Goal: Navigation & Orientation: Understand site structure

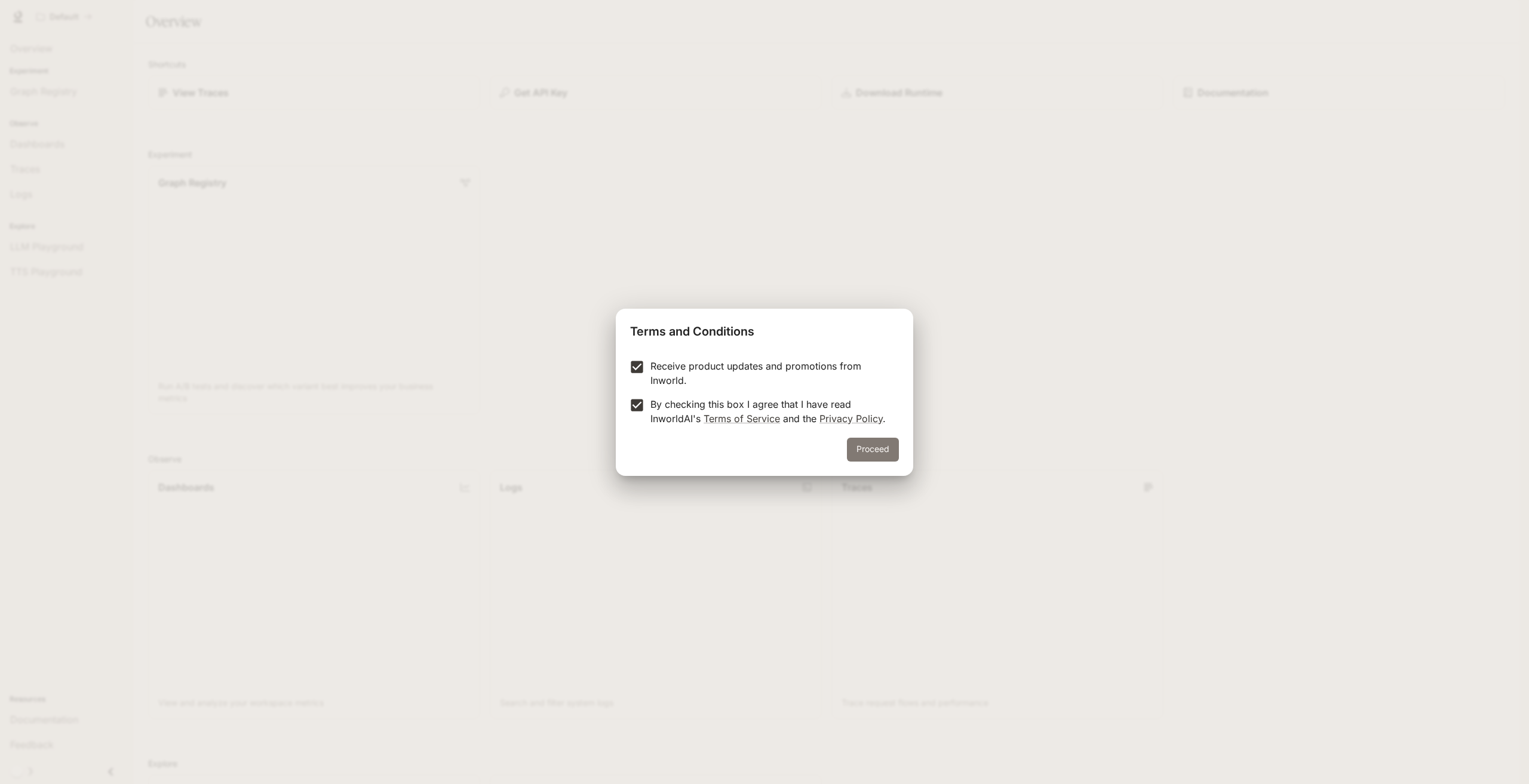
click at [883, 455] on button "Proceed" at bounding box center [872, 450] width 52 height 24
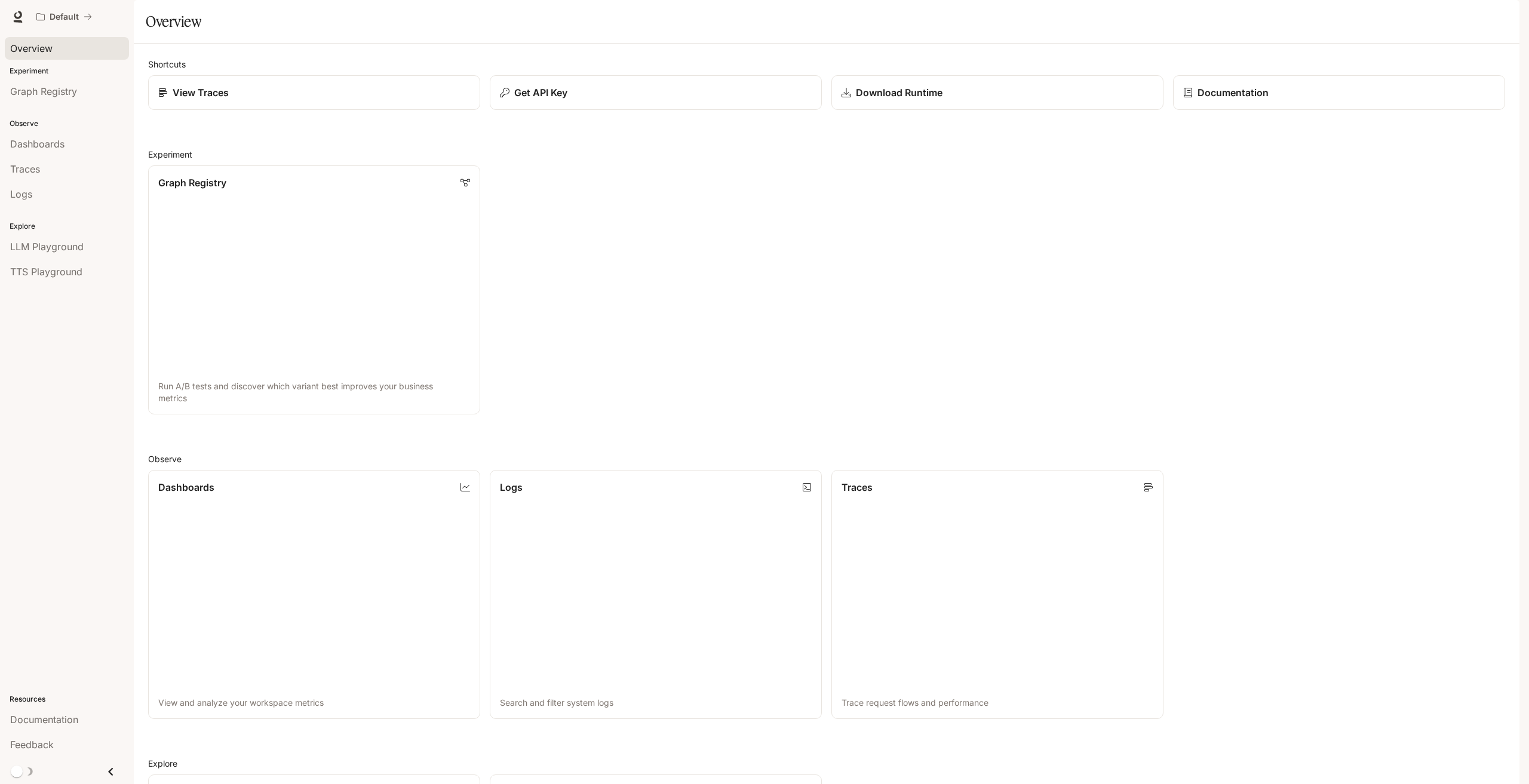
click at [34, 46] on span "Overview" at bounding box center [32, 48] width 43 height 15
click at [1500, 21] on img "button" at bounding box center [1503, 16] width 17 height 17
click at [1500, 19] on div at bounding box center [764, 392] width 1529 height 784
click at [46, 92] on span "Graph Registry" at bounding box center [43, 92] width 67 height 15
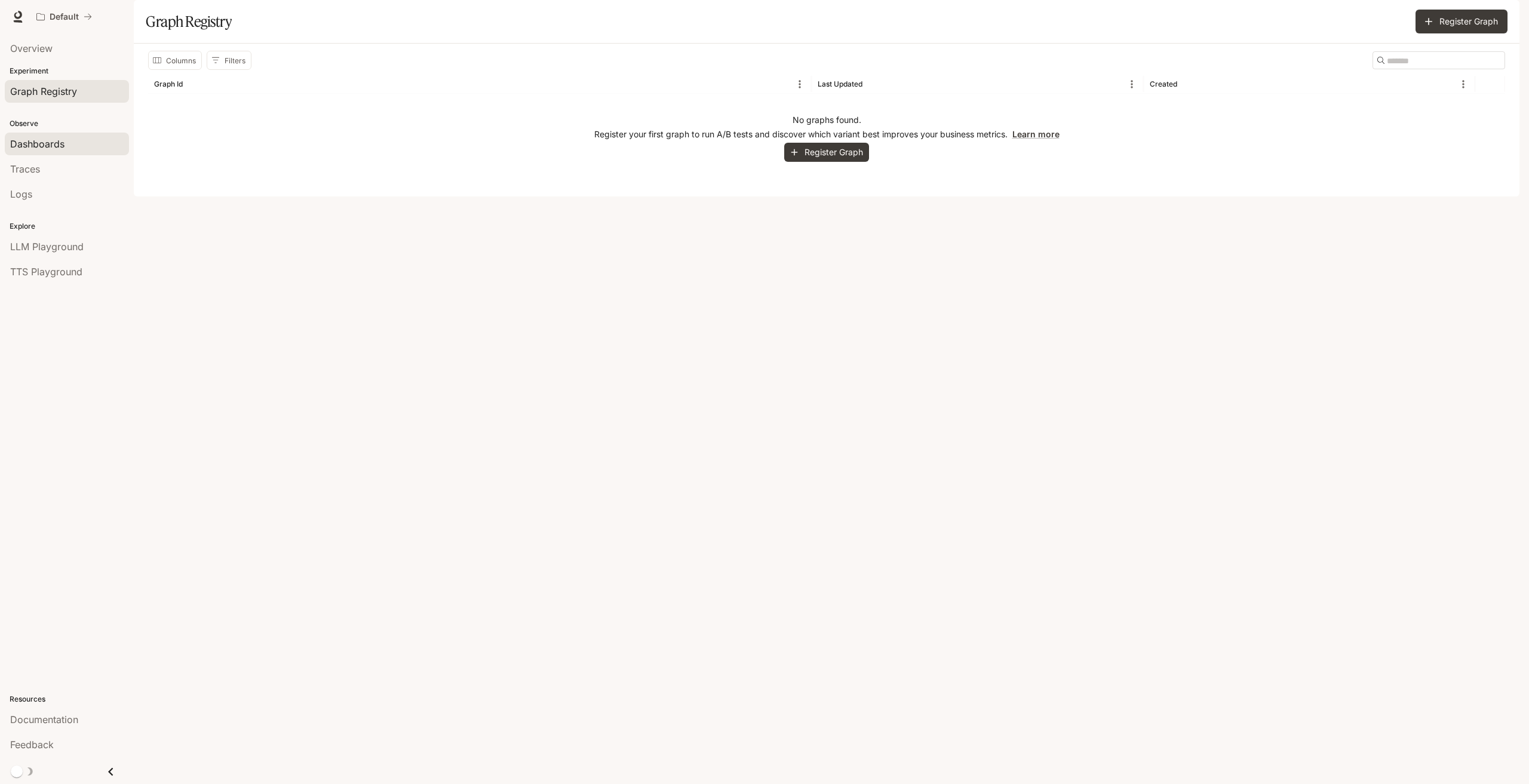
click at [40, 147] on span "Dashboards" at bounding box center [37, 144] width 54 height 15
